Goal: Contribute content

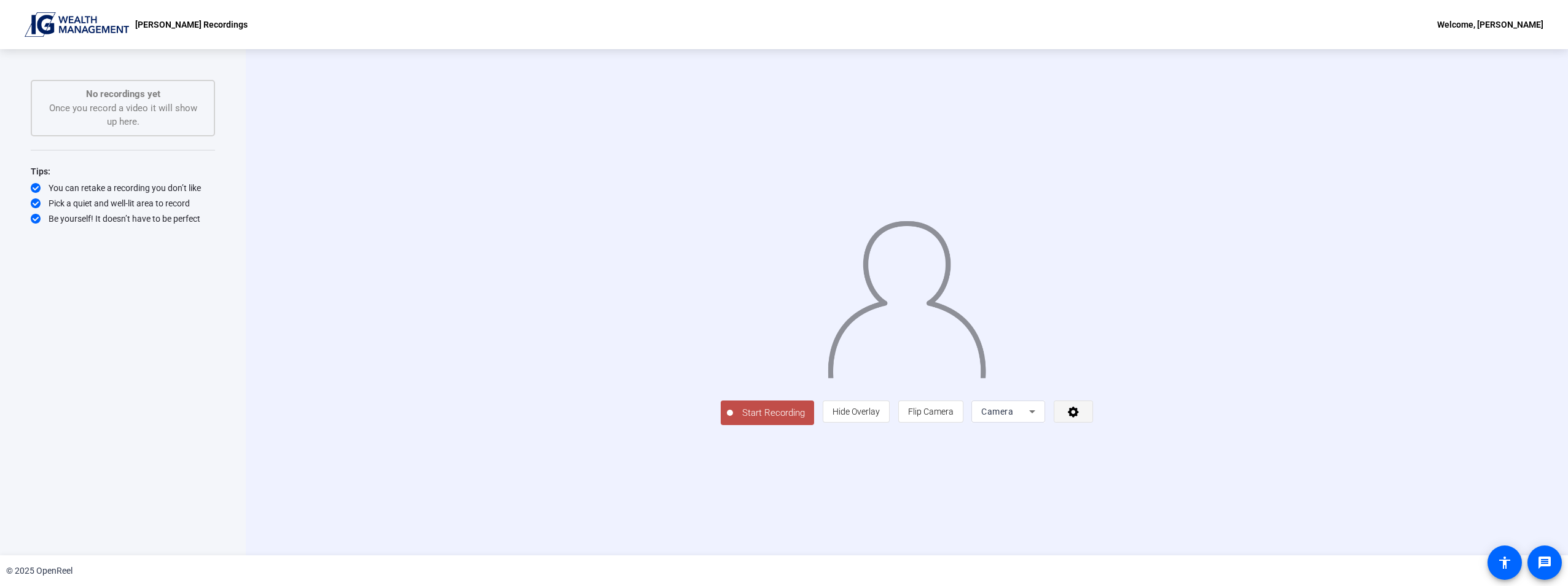
click at [1093, 426] on span at bounding box center [1073, 412] width 38 height 29
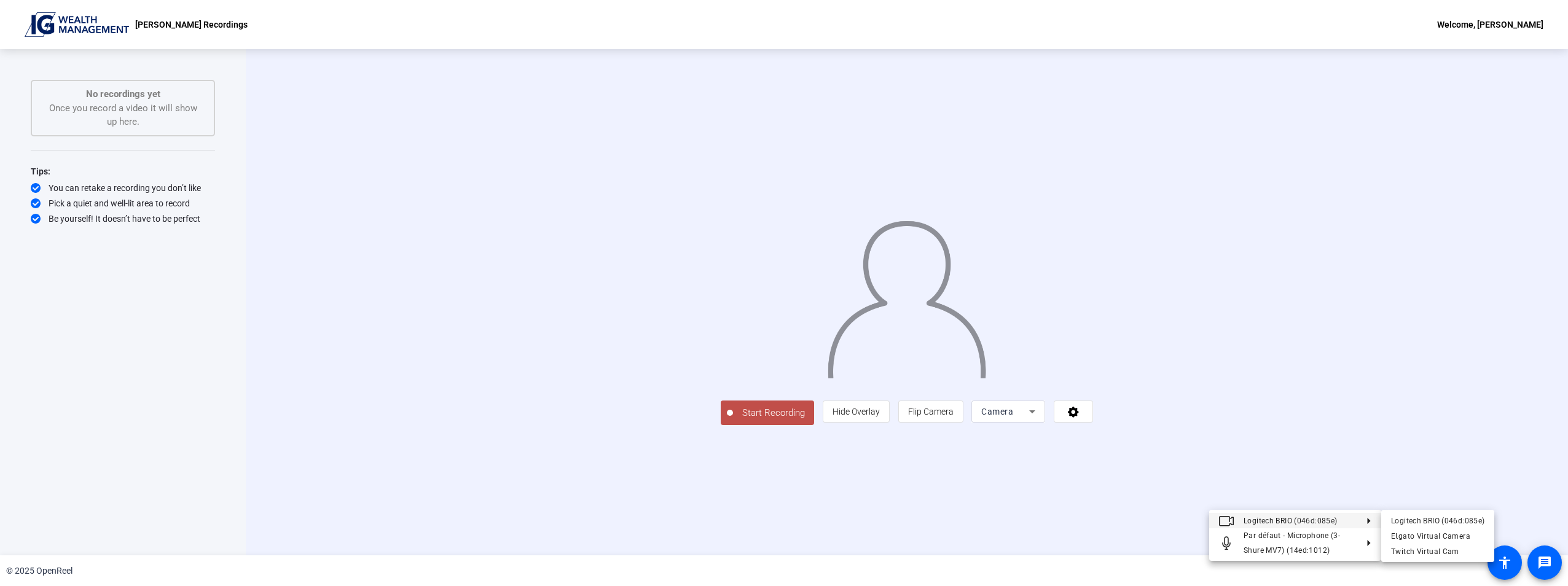
click at [1302, 468] on div at bounding box center [784, 293] width 1568 height 586
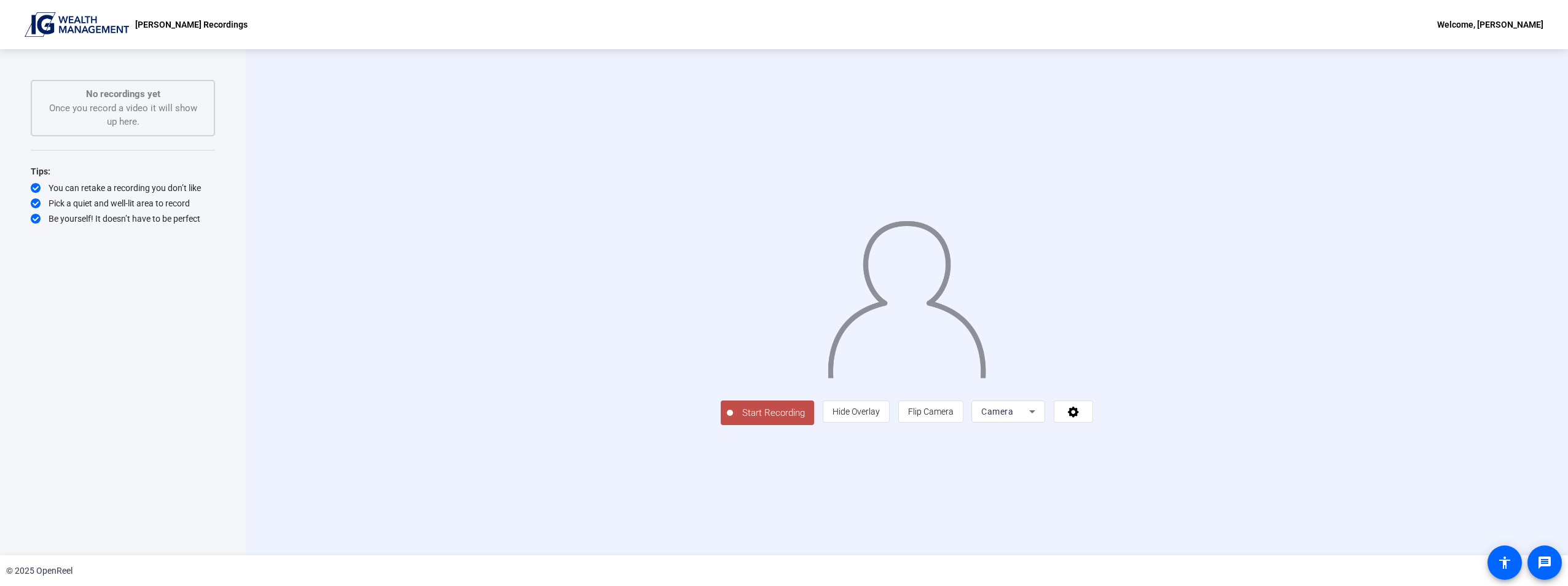
click at [733, 420] on span "Start Recording" at bounding box center [774, 413] width 81 height 14
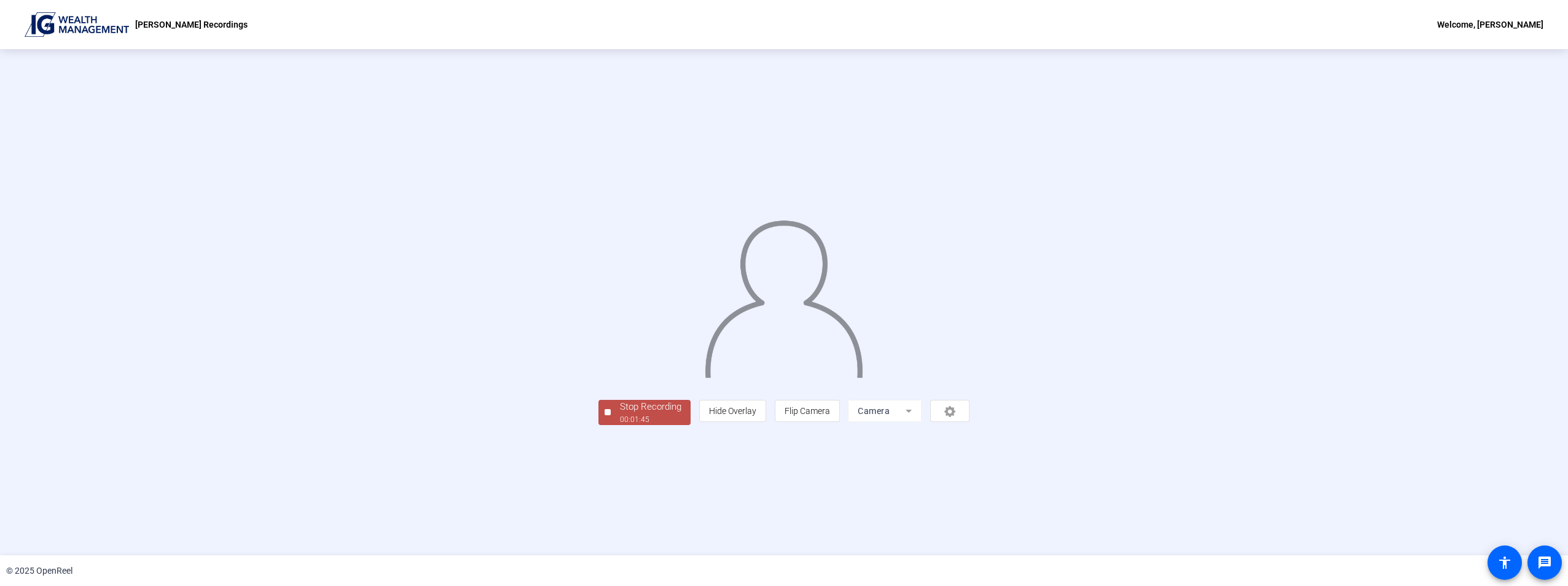
click at [620, 414] on div "Stop Recording" at bounding box center [650, 407] width 61 height 14
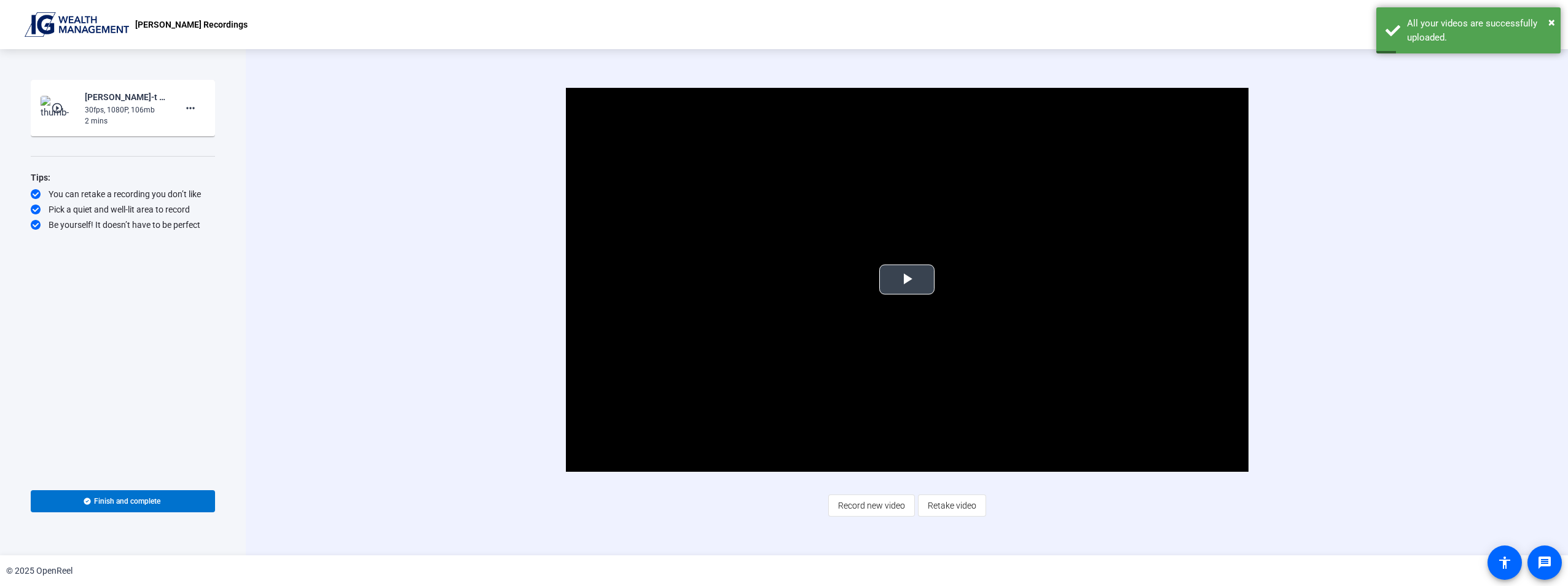
click at [907, 280] on span "Video Player" at bounding box center [907, 280] width 0 height 0
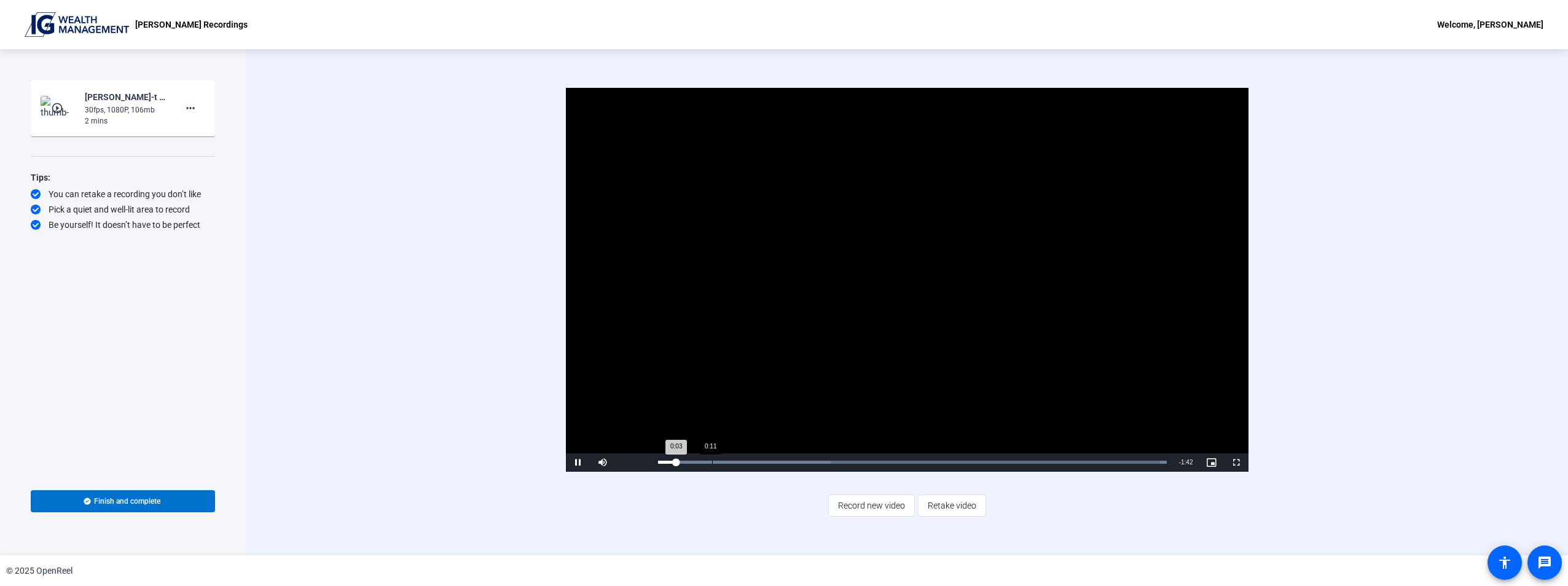
click at [712, 460] on div "Loaded : 100.00% 0:11 0:03" at bounding box center [912, 463] width 521 height 18
click at [746, 458] on div "Loaded : 100.00% 0:17 0:17" at bounding box center [912, 463] width 521 height 18
drag, startPoint x: 769, startPoint y: 462, endPoint x: 786, endPoint y: 466, distance: 17.5
click at [773, 464] on div "Loaded : 100.00% 0:22 0:23" at bounding box center [912, 462] width 509 height 3
click at [580, 463] on span "Video Player" at bounding box center [578, 463] width 25 height 0
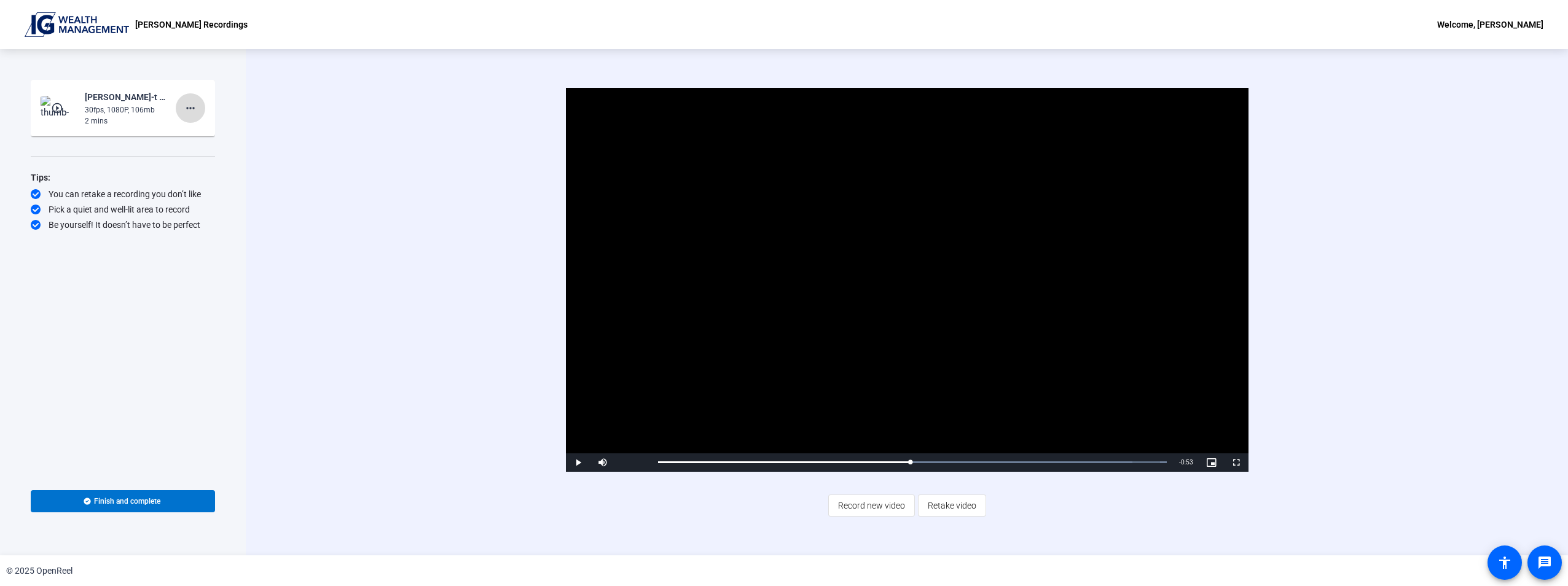
click at [189, 109] on mat-icon "more_horiz" at bounding box center [190, 108] width 15 height 15
click at [207, 153] on span "Retake" at bounding box center [210, 149] width 49 height 15
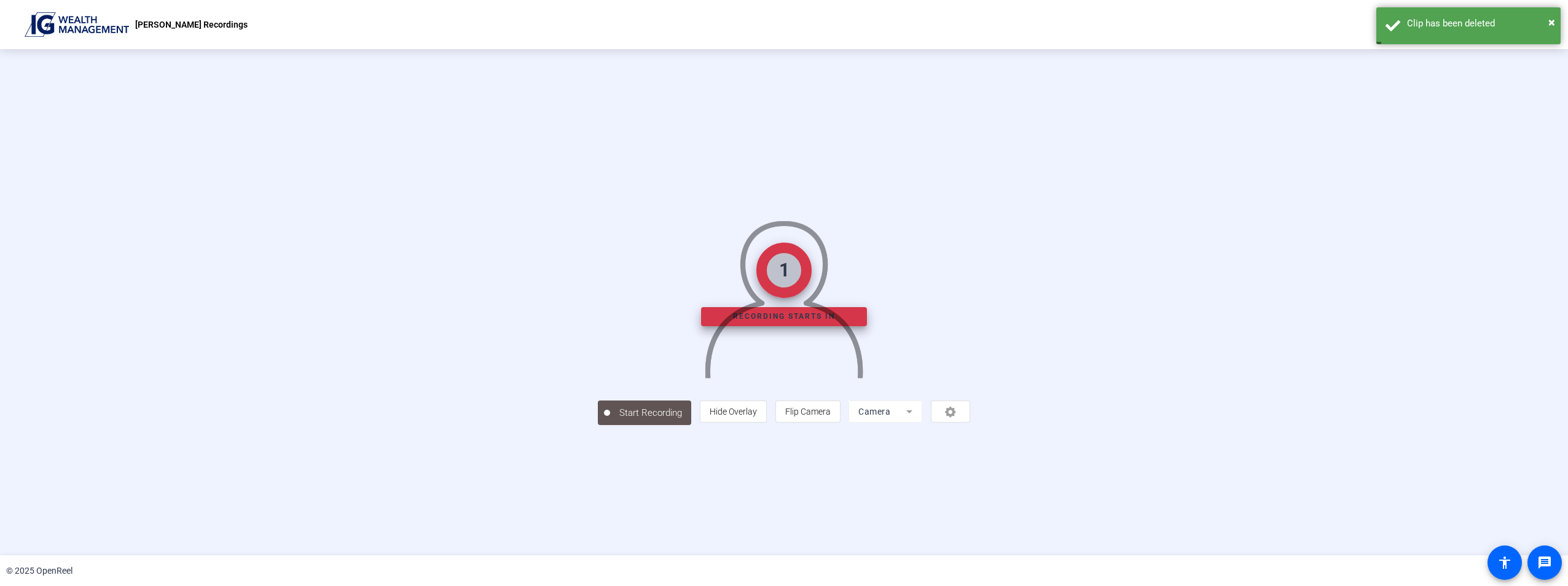
click at [922, 423] on mat-form-field "Camera" at bounding box center [885, 412] width 74 height 22
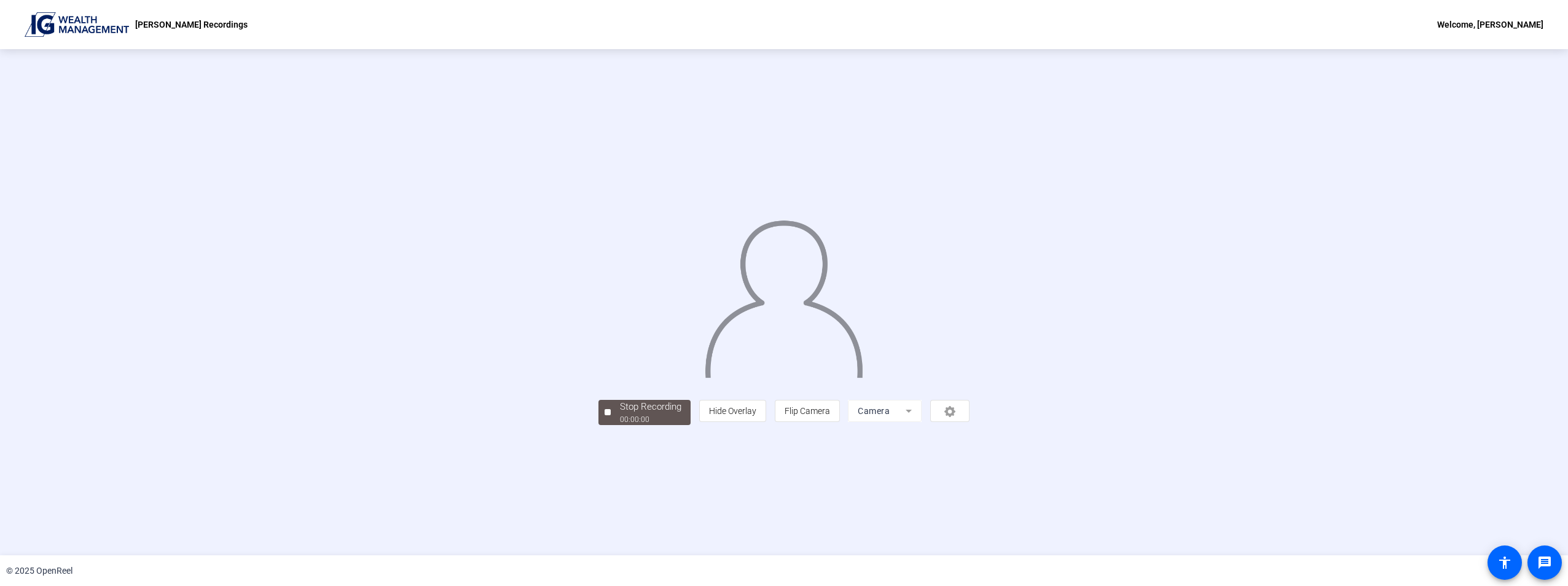
click at [970, 422] on div "person Hide Overlay flip Flip Camera Camera" at bounding box center [835, 411] width 270 height 22
click at [1150, 425] on div "Stop Recording 00:00:01 person Hide Overlay flip Flip Camera Camera" at bounding box center [784, 302] width 1333 height 245
click at [432, 425] on div "Stop Recording 00:00:03 person Hide Overlay flip Flip Camera Camera" at bounding box center [784, 302] width 1333 height 245
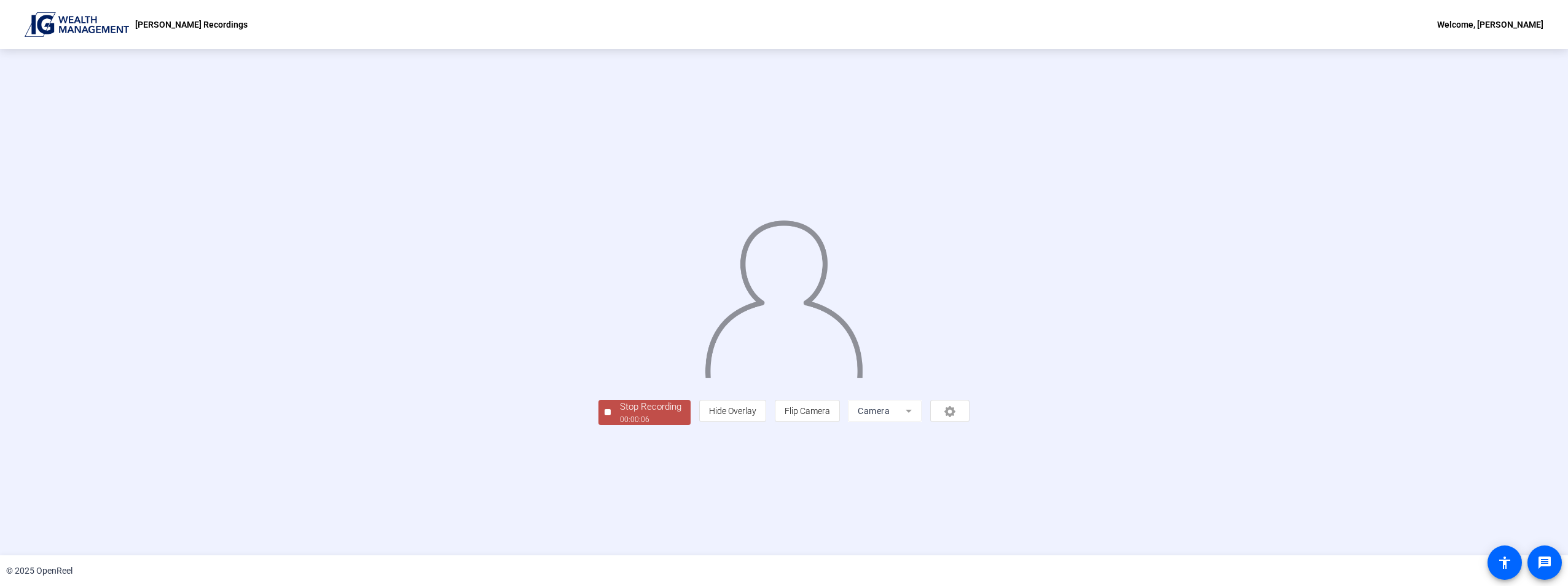
click at [598, 389] on div at bounding box center [783, 284] width 371 height 209
click at [620, 425] on div "00:00:07" at bounding box center [650, 419] width 61 height 11
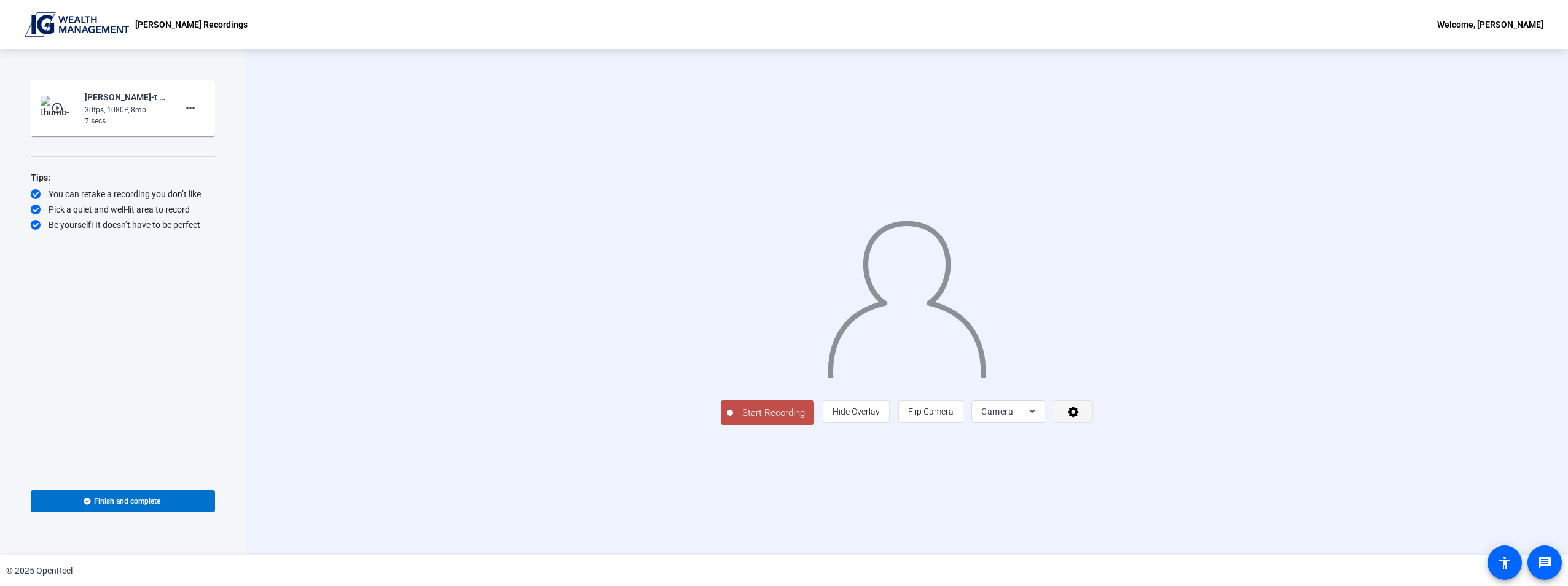
click at [1079, 418] on icon at bounding box center [1073, 412] width 11 height 11
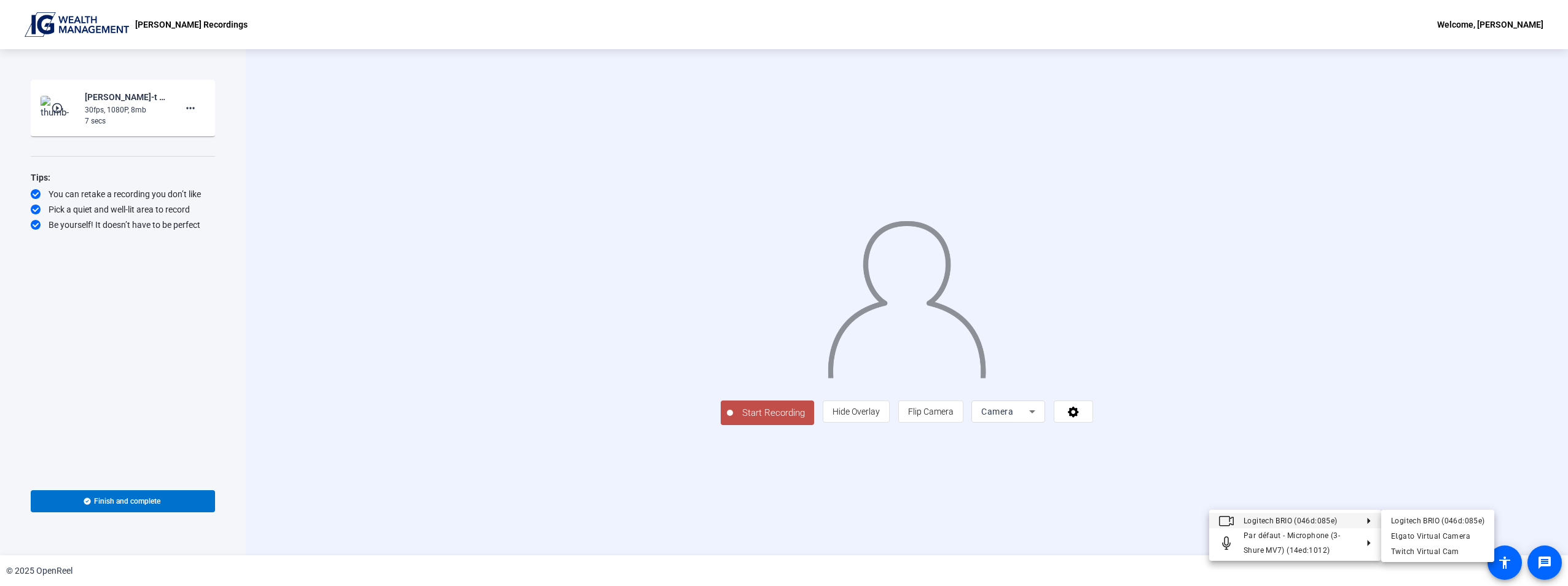
click at [1155, 506] on div at bounding box center [784, 293] width 1568 height 586
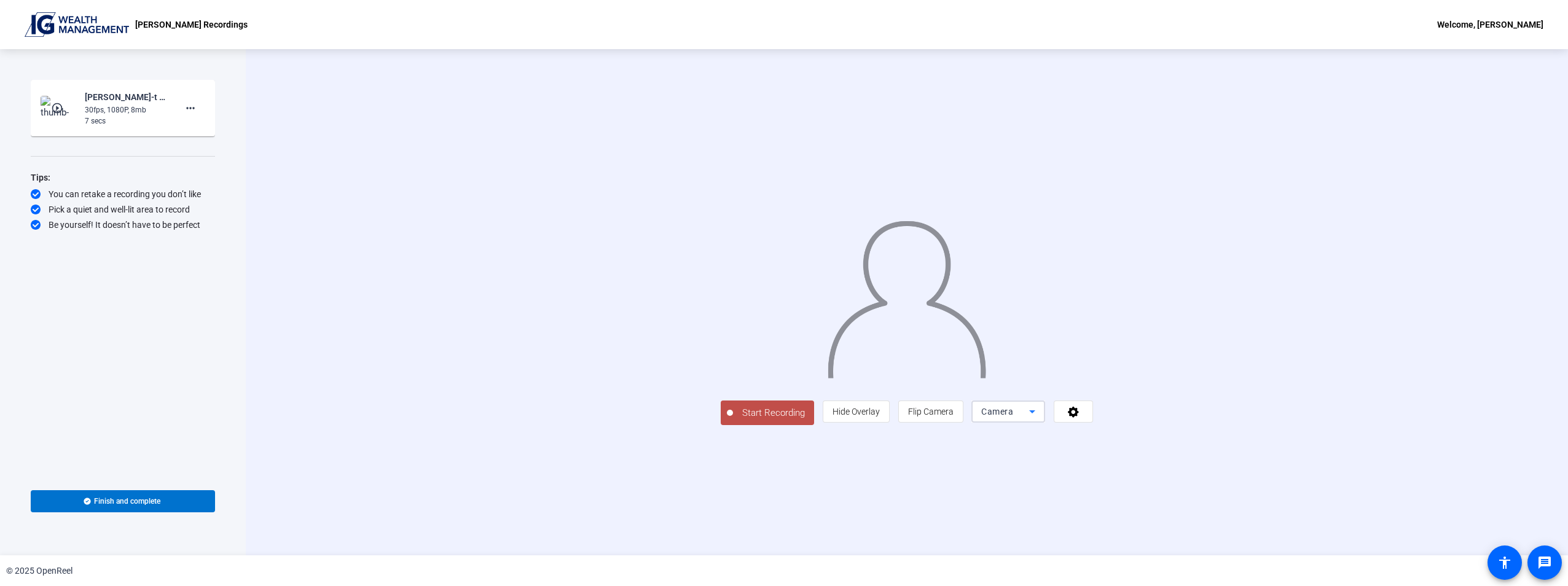
click at [1029, 419] on div "Camera" at bounding box center [1005, 412] width 48 height 15
click at [1083, 492] on div at bounding box center [784, 293] width 1568 height 586
click at [181, 109] on span at bounding box center [190, 108] width 29 height 29
click at [413, 422] on div at bounding box center [784, 293] width 1568 height 586
click at [721, 425] on button "Start Recording" at bounding box center [768, 413] width 94 height 25
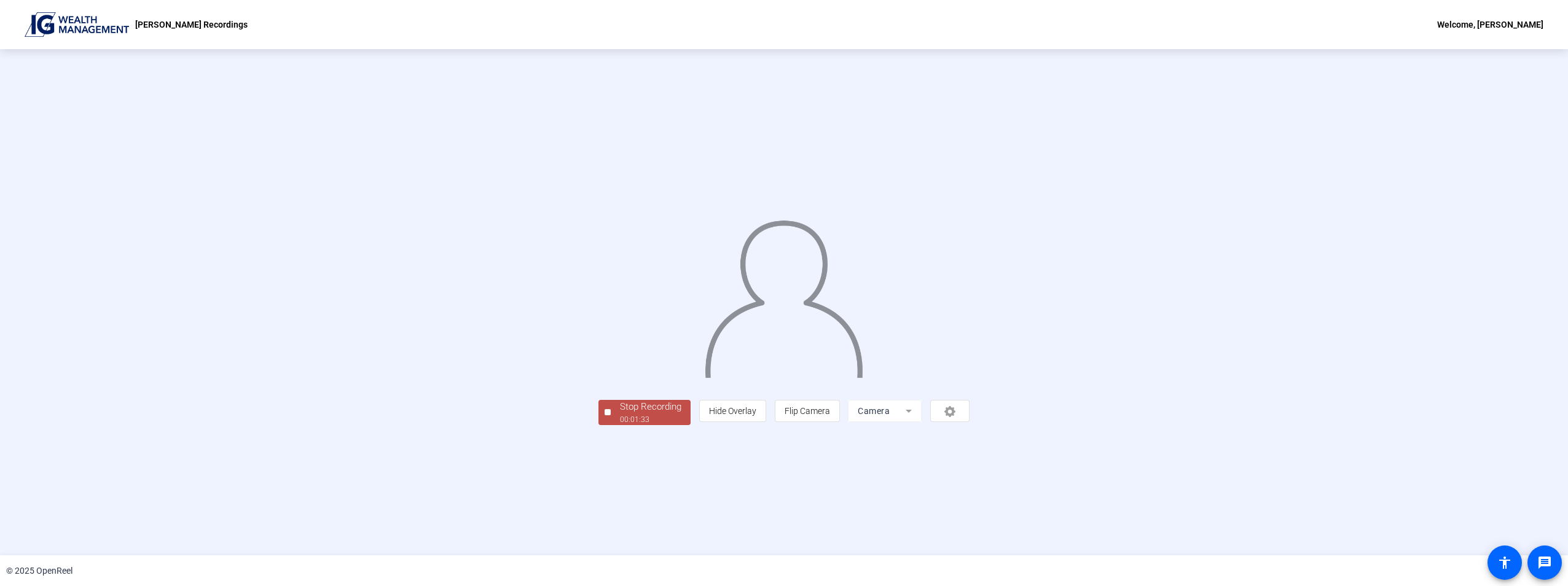
click at [620, 414] on div "Stop Recording" at bounding box center [650, 407] width 61 height 14
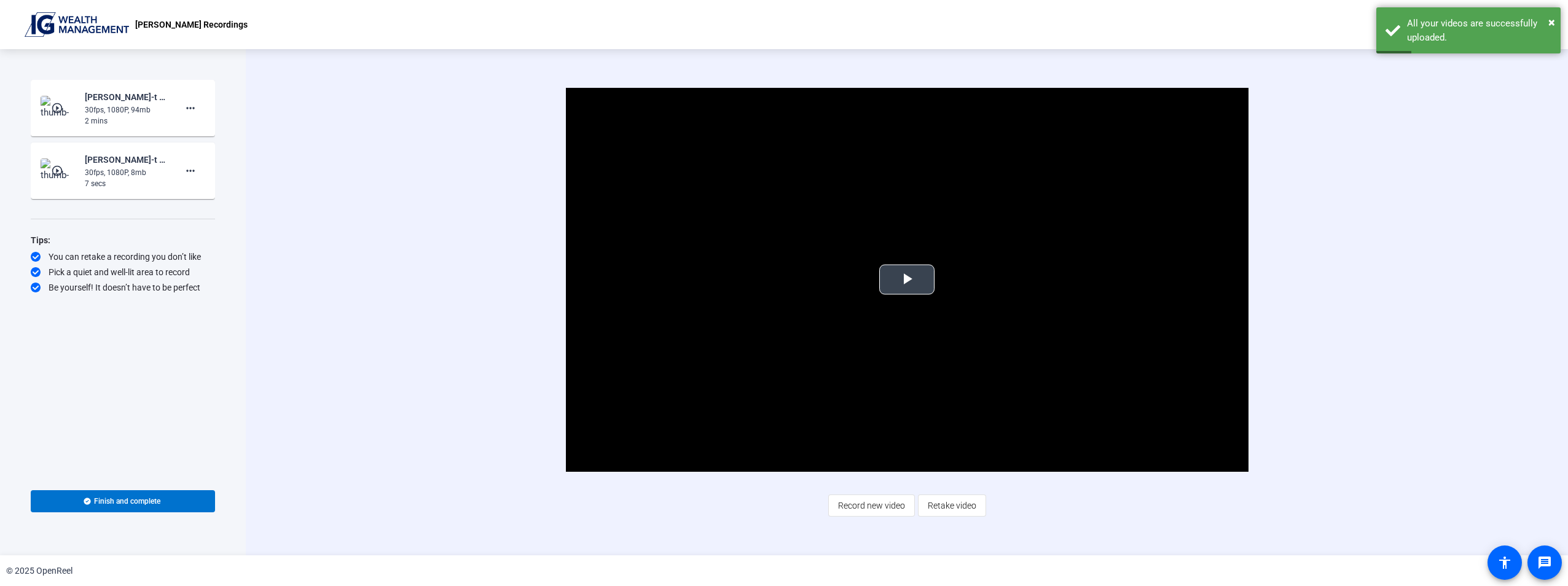
click at [907, 280] on span "Video Player" at bounding box center [907, 280] width 0 height 0
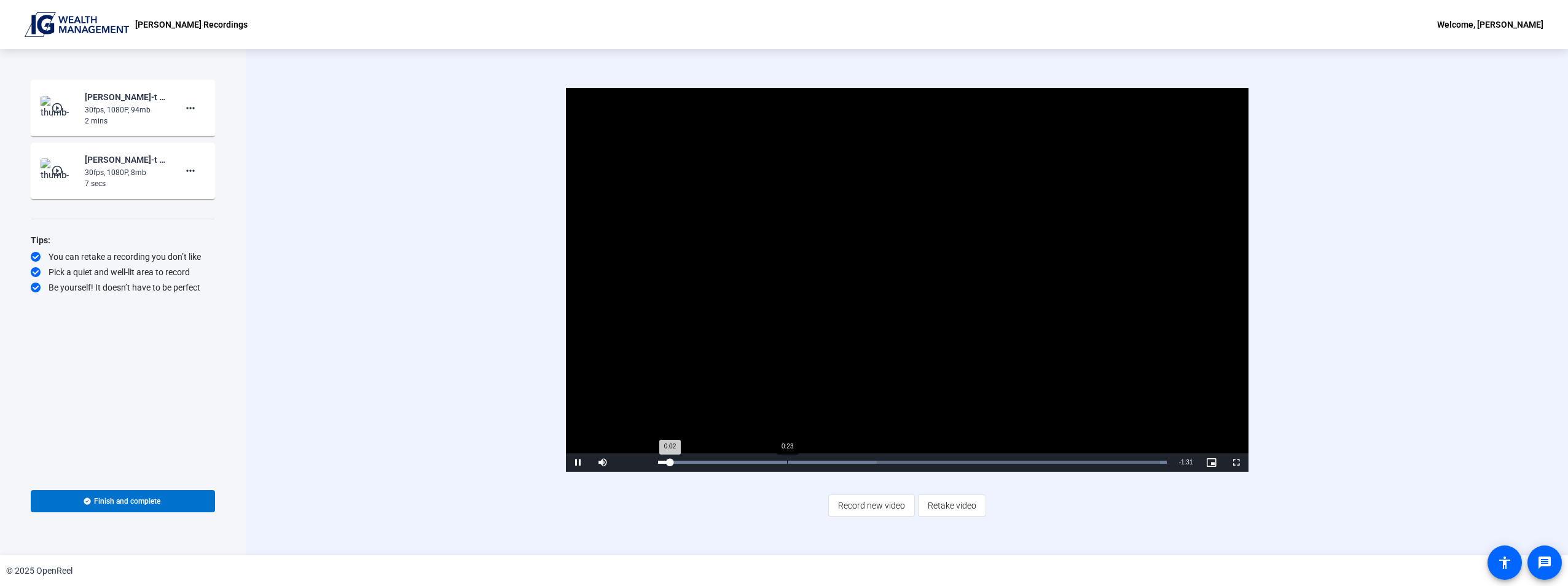
click at [776, 464] on div "Loaded : 100.00% 0:23 0:02" at bounding box center [912, 462] width 509 height 3
click at [578, 463] on span "Video Player" at bounding box center [578, 463] width 25 height 0
click at [86, 505] on icon at bounding box center [87, 501] width 7 height 7
